Goal: Task Accomplishment & Management: Use online tool/utility

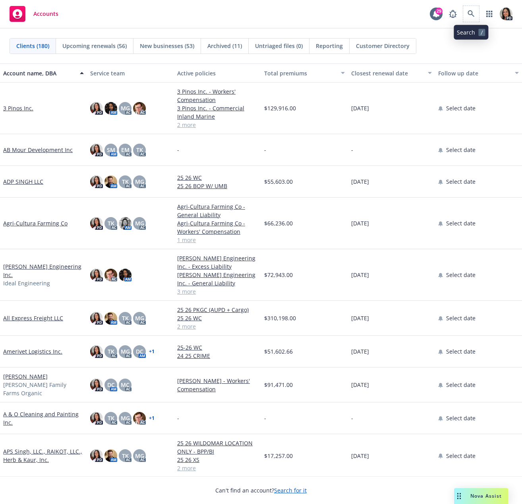
click at [478, 10] on span at bounding box center [471, 14] width 16 height 16
click at [466, 13] on link at bounding box center [471, 14] width 16 height 16
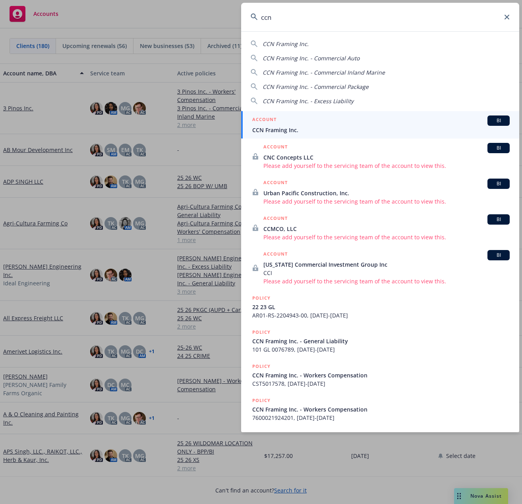
type input "ccn"
click at [304, 122] on div "ACCOUNT BI" at bounding box center [380, 121] width 257 height 10
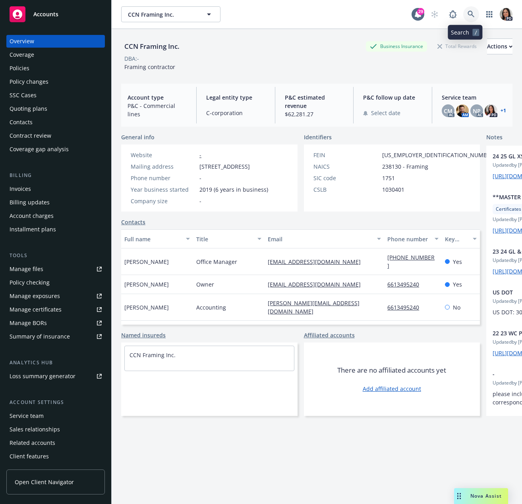
click at [468, 18] on link at bounding box center [471, 14] width 16 height 16
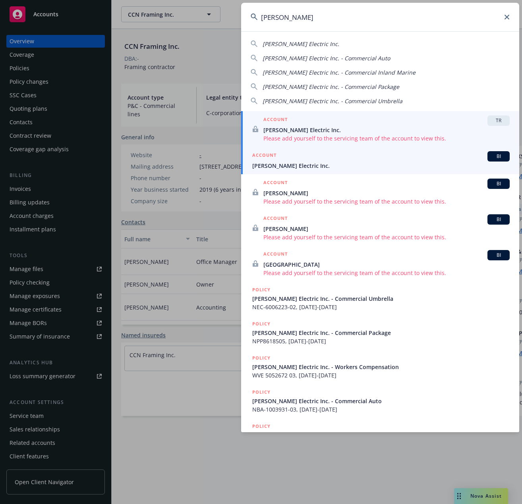
type input "[PERSON_NAME]"
click at [330, 158] on div "ACCOUNT BI" at bounding box center [380, 156] width 257 height 10
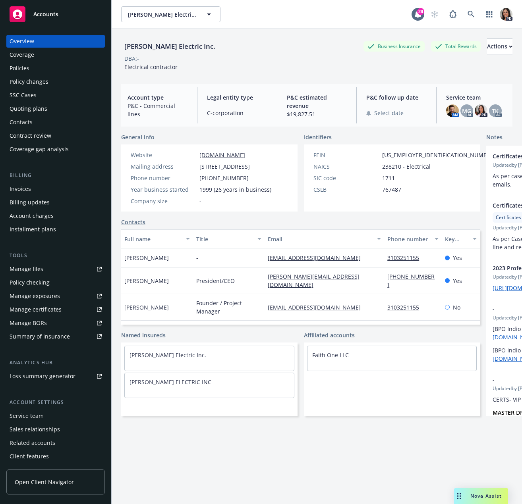
click at [45, 65] on div "Policies" at bounding box center [56, 68] width 92 height 13
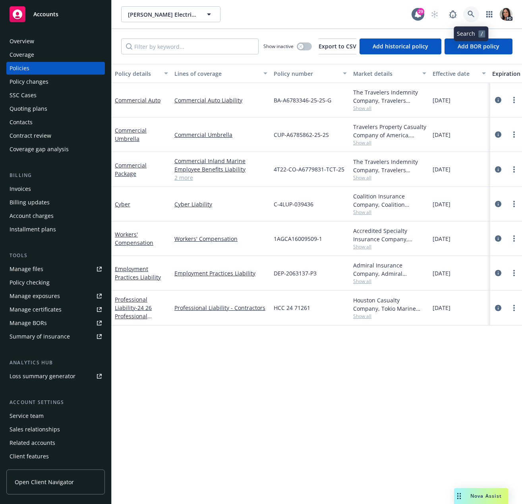
click at [466, 14] on link at bounding box center [471, 14] width 16 height 16
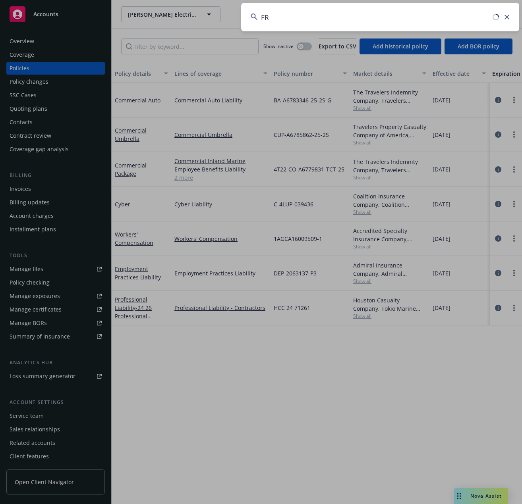
type input "F"
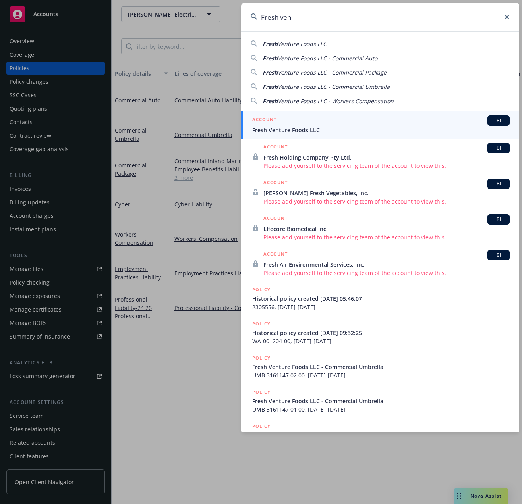
type input "Fresh ven"
click at [353, 117] on div "ACCOUNT BI" at bounding box center [380, 121] width 257 height 10
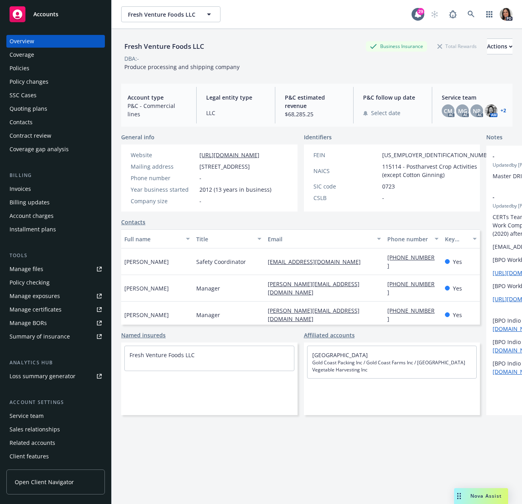
click at [36, 108] on div "Quoting plans" at bounding box center [29, 108] width 38 height 13
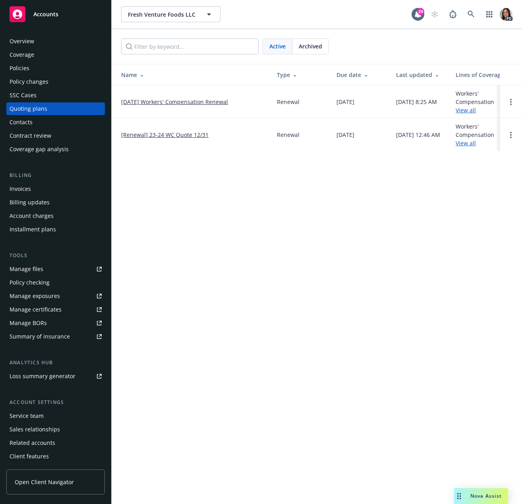
click at [158, 101] on link "[DATE] Workers' Compensation Renewal" at bounding box center [174, 102] width 107 height 8
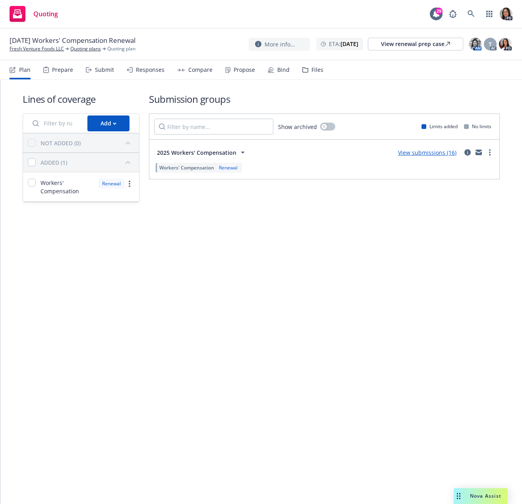
click at [141, 70] on div "Responses" at bounding box center [150, 70] width 29 height 6
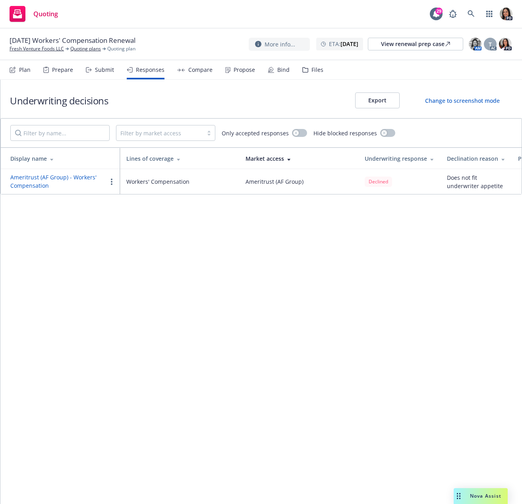
drag, startPoint x: 80, startPoint y: 67, endPoint x: 100, endPoint y: 64, distance: 20.0
click at [81, 66] on div "Plan Prepare Submit Responses Compare Propose Bind Files" at bounding box center [167, 69] width 314 height 19
click at [100, 64] on div "Submit" at bounding box center [100, 69] width 28 height 19
